Goal: Task Accomplishment & Management: Manage account settings

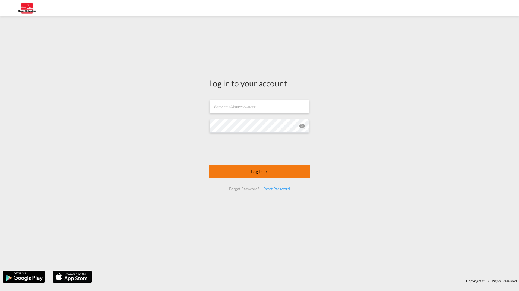
type input "[EMAIL_ADDRESS][DOMAIN_NAME]"
click at [261, 170] on button "Log In" at bounding box center [259, 172] width 101 height 14
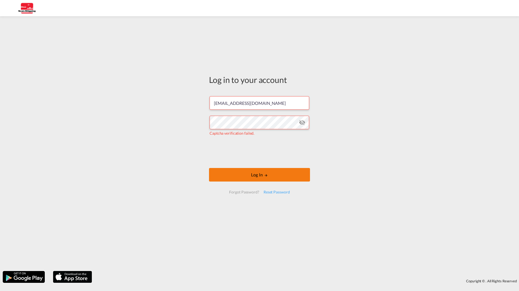
click at [246, 171] on button "Log In" at bounding box center [259, 175] width 101 height 14
click at [250, 174] on button "Log In" at bounding box center [259, 175] width 101 height 14
click at [302, 123] on md-icon "icon-eye-off" at bounding box center [302, 122] width 7 height 7
click at [259, 178] on button "Log In" at bounding box center [259, 175] width 101 height 14
click at [273, 192] on div "Reset Password" at bounding box center [276, 192] width 31 height 10
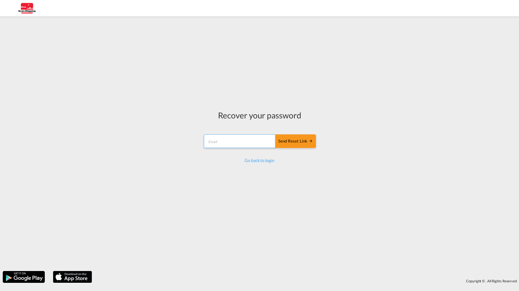
click at [234, 138] on input "email" at bounding box center [240, 142] width 72 height 14
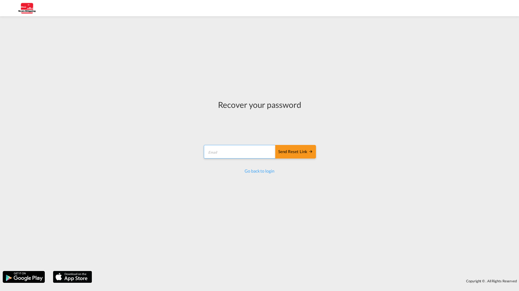
type input "[EMAIL_ADDRESS][DOMAIN_NAME]"
click at [297, 151] on div "Send reset link" at bounding box center [295, 152] width 35 height 6
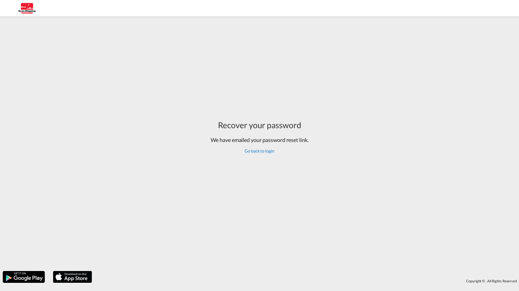
click at [257, 151] on link "Go back to login" at bounding box center [259, 150] width 30 height 5
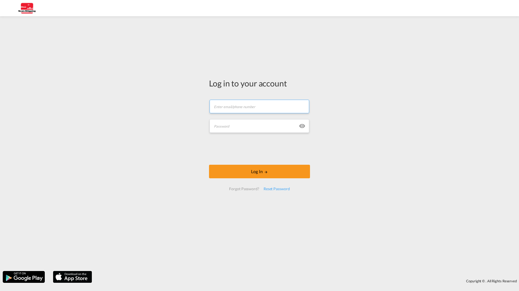
click at [235, 106] on input "text" at bounding box center [259, 107] width 100 height 14
type input "[EMAIL_ADDRESS][DOMAIN_NAME]"
click at [241, 128] on input "text" at bounding box center [259, 126] width 100 height 14
type input "1704Lucas!"
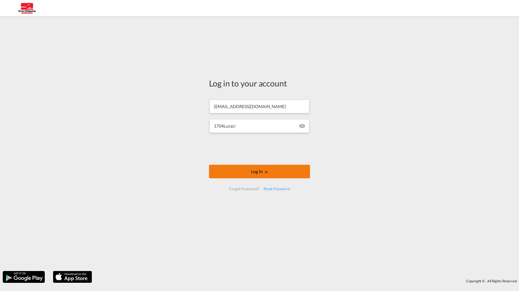
click at [237, 171] on button "Log In" at bounding box center [259, 172] width 101 height 14
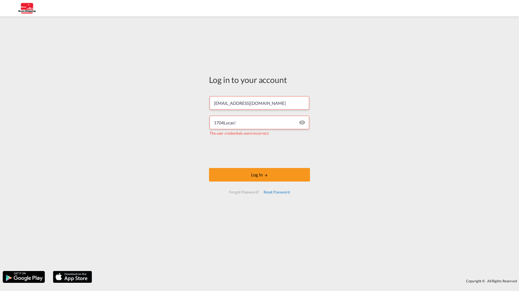
click at [271, 193] on div "Reset Password" at bounding box center [276, 192] width 31 height 10
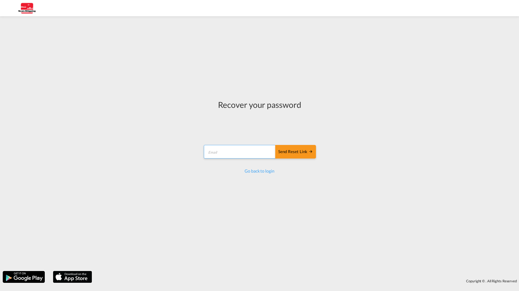
click at [214, 149] on input "email" at bounding box center [240, 152] width 72 height 14
type input "[EMAIL_ADDRESS][DOMAIN_NAME]"
click at [301, 153] on div "Send reset link" at bounding box center [295, 152] width 35 height 6
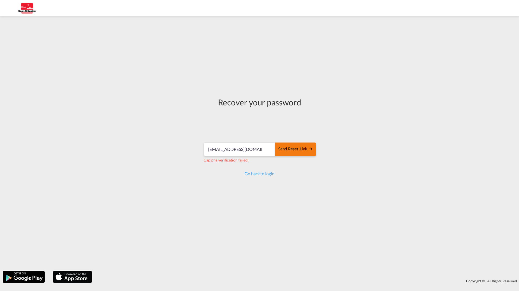
click at [301, 152] on div "Send reset link" at bounding box center [295, 149] width 35 height 6
